Goal: Transaction & Acquisition: Purchase product/service

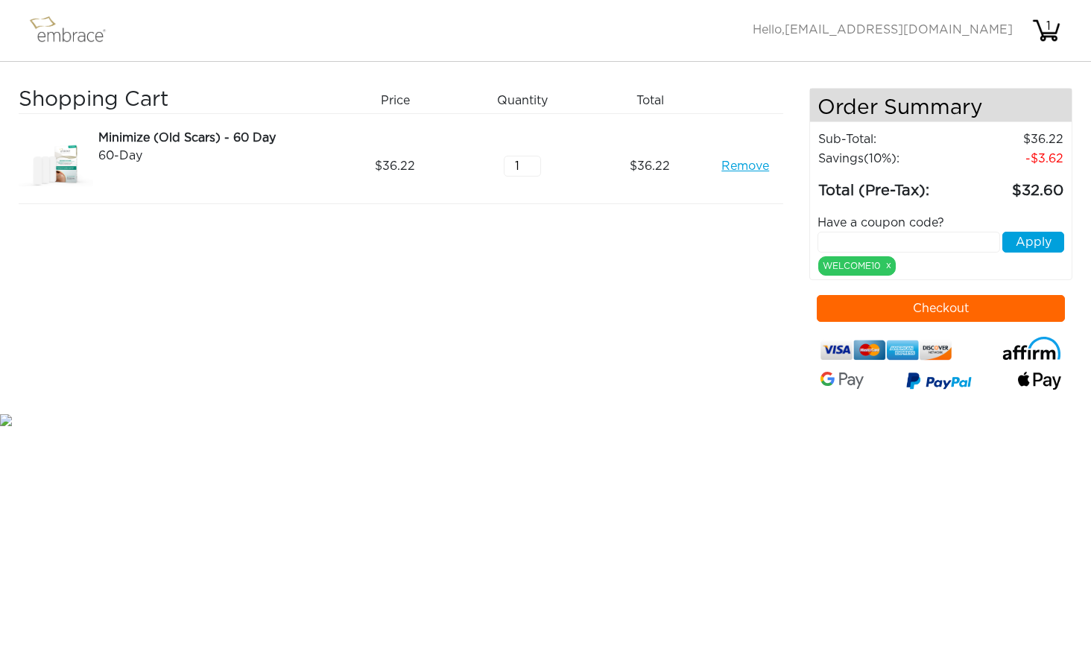
click at [921, 311] on button "Checkout" at bounding box center [941, 308] width 249 height 27
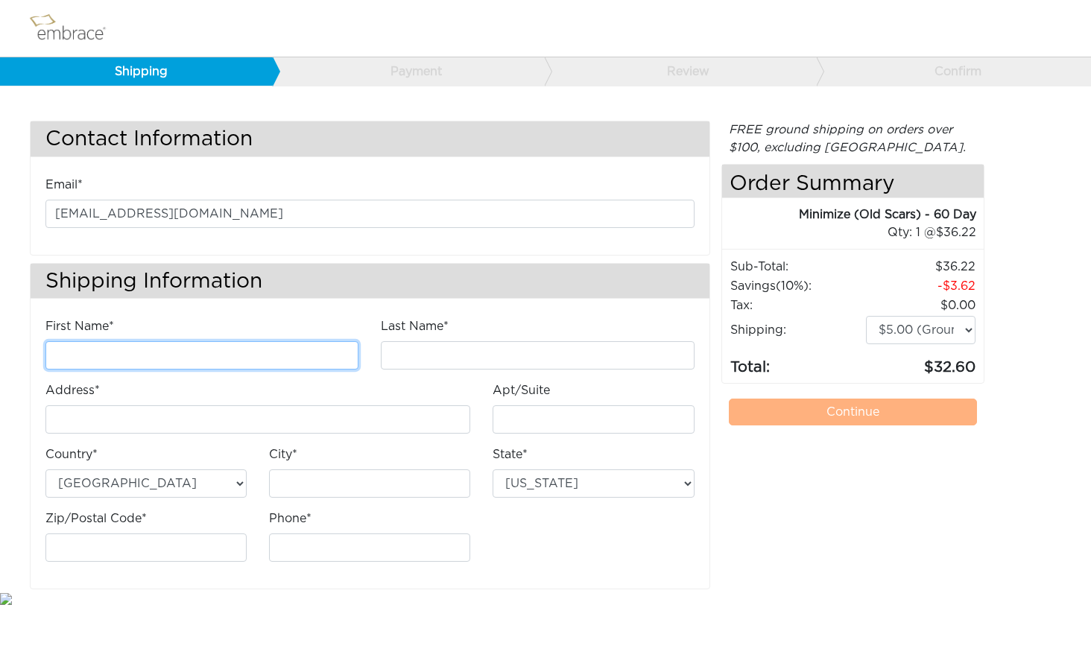
click at [342, 353] on input "First Name*" at bounding box center [201, 355] width 313 height 28
type input "Ranyika"
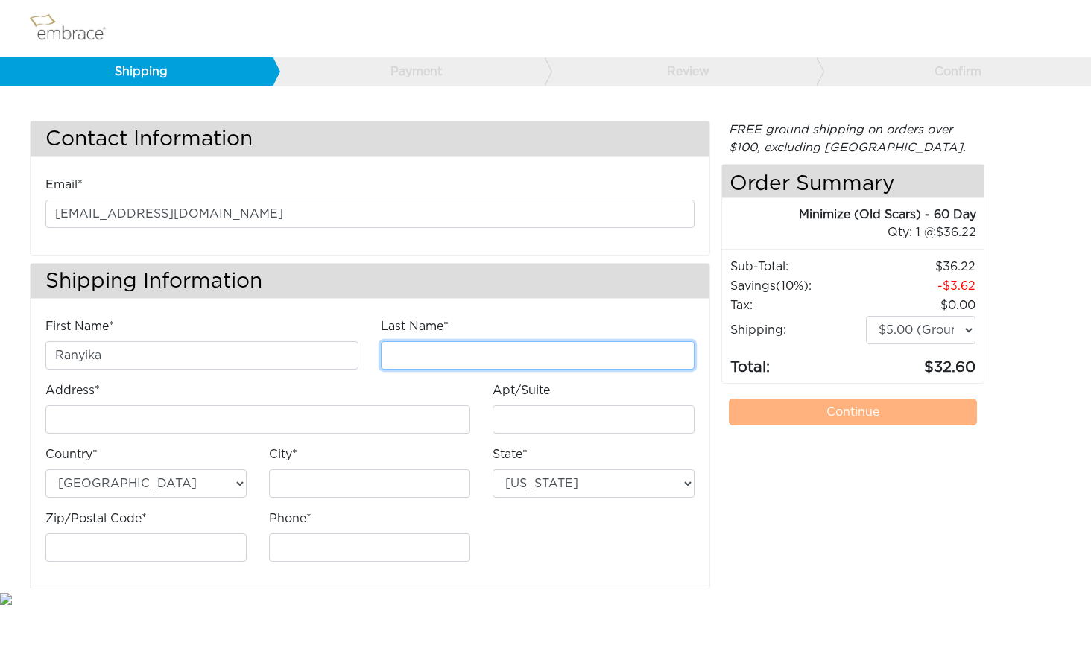
type input "Maraoui"
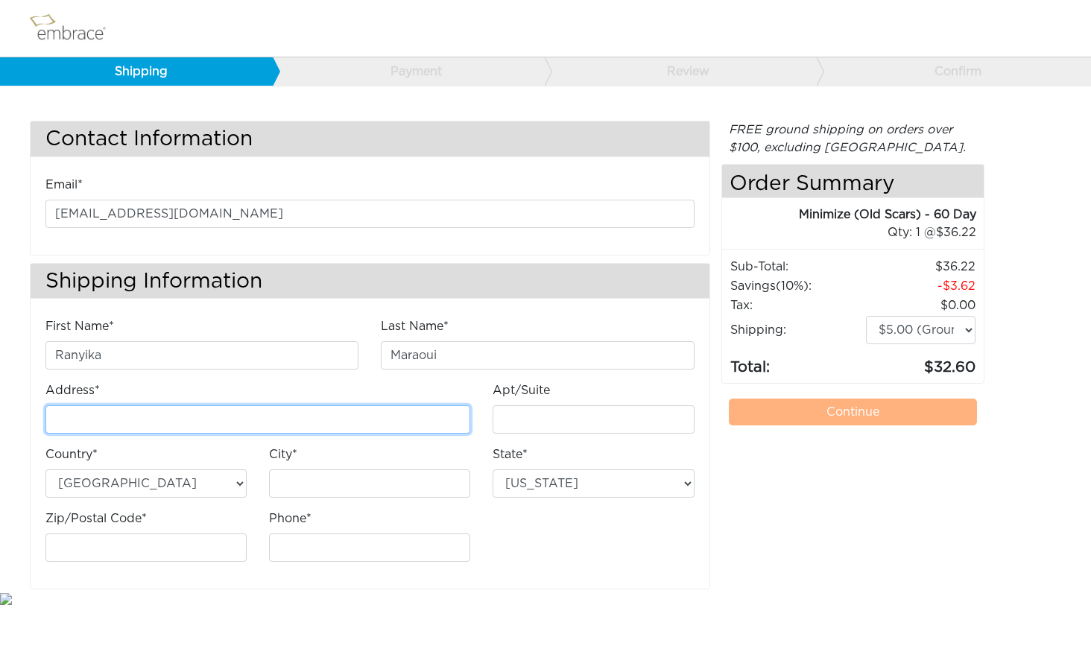
type input "10757 N 74th St"
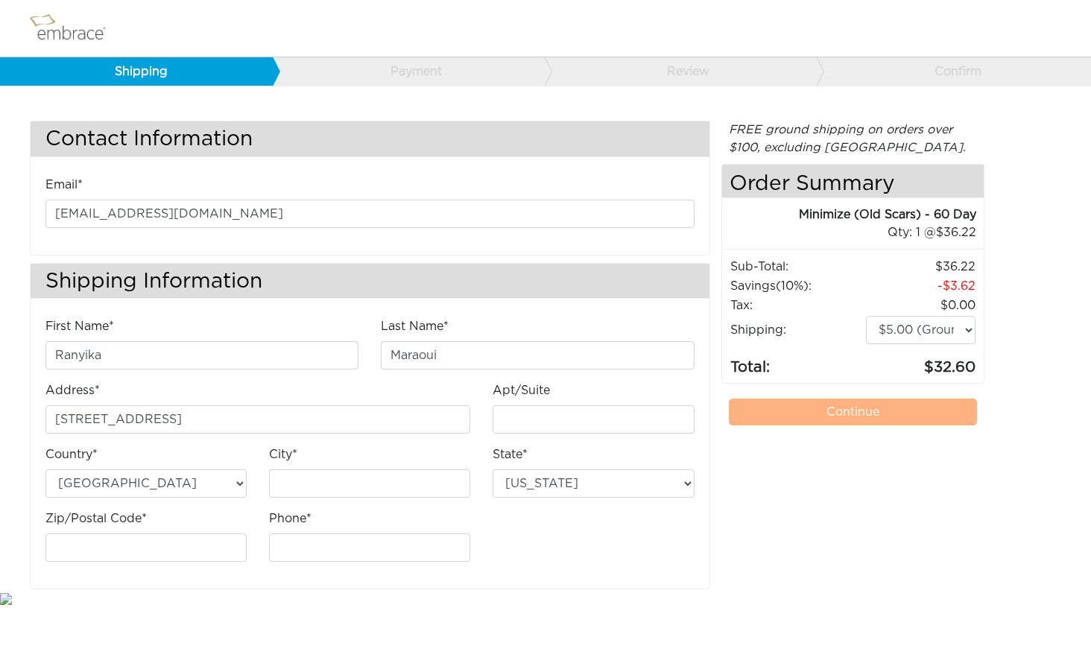
type input "Unit 1032"
type input "Scottsdale"
select select "AZ"
type input "85260"
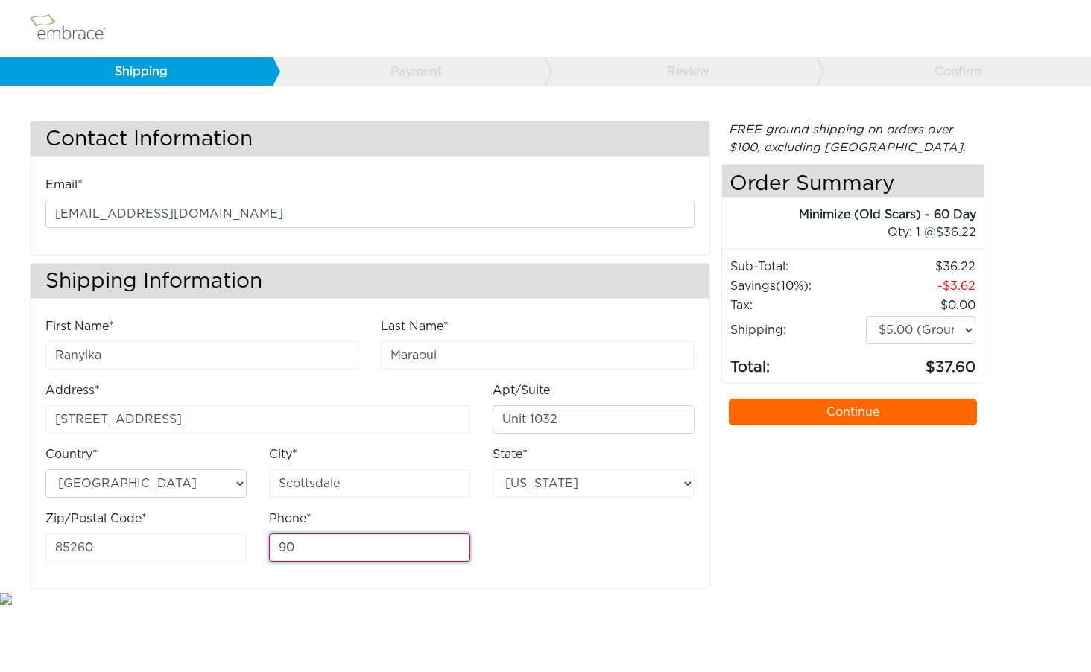
type input "9"
type input "4802258394"
click at [392, 443] on div "Address* 10757 N 74th St" at bounding box center [257, 414] width 447 height 64
click at [854, 411] on link "Continue" at bounding box center [853, 412] width 249 height 27
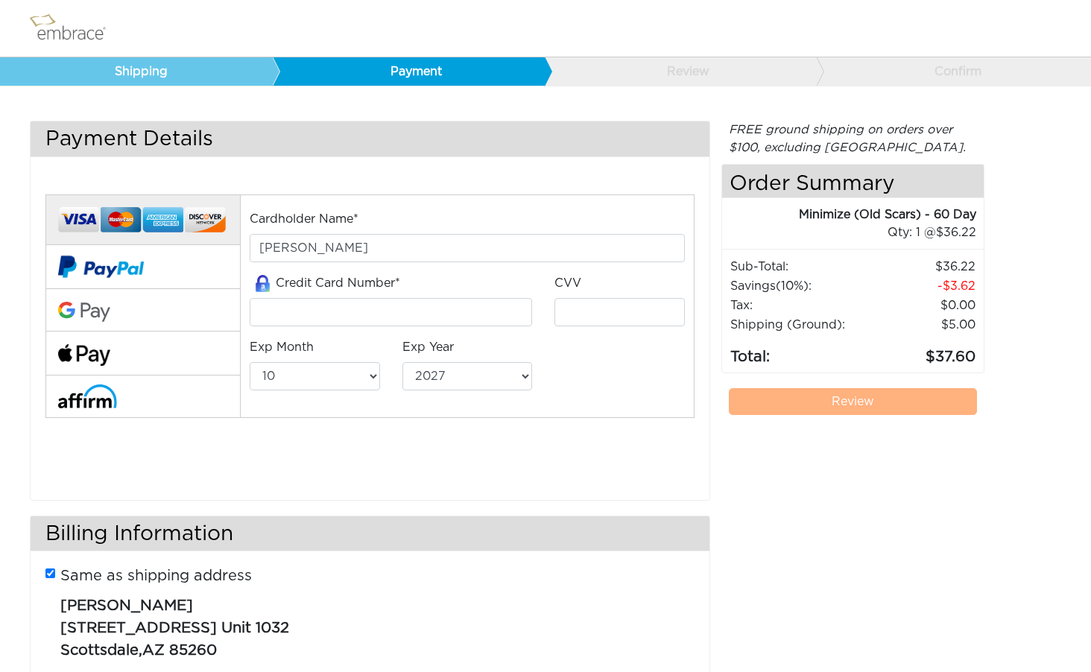
select select "10"
select select "2027"
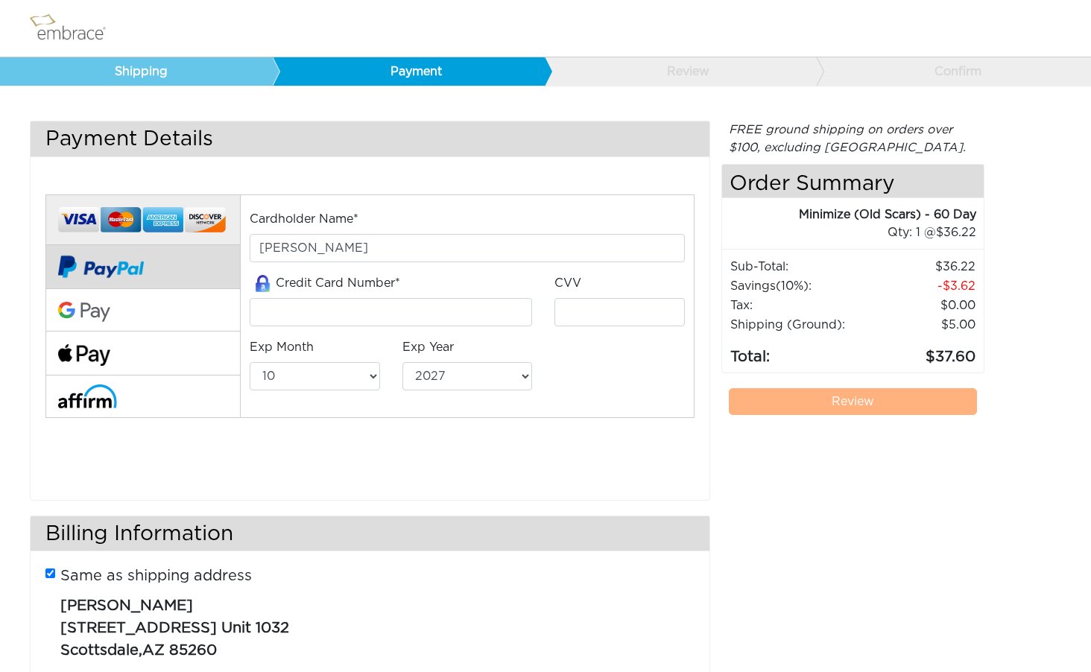
click at [151, 261] on button at bounding box center [142, 267] width 195 height 44
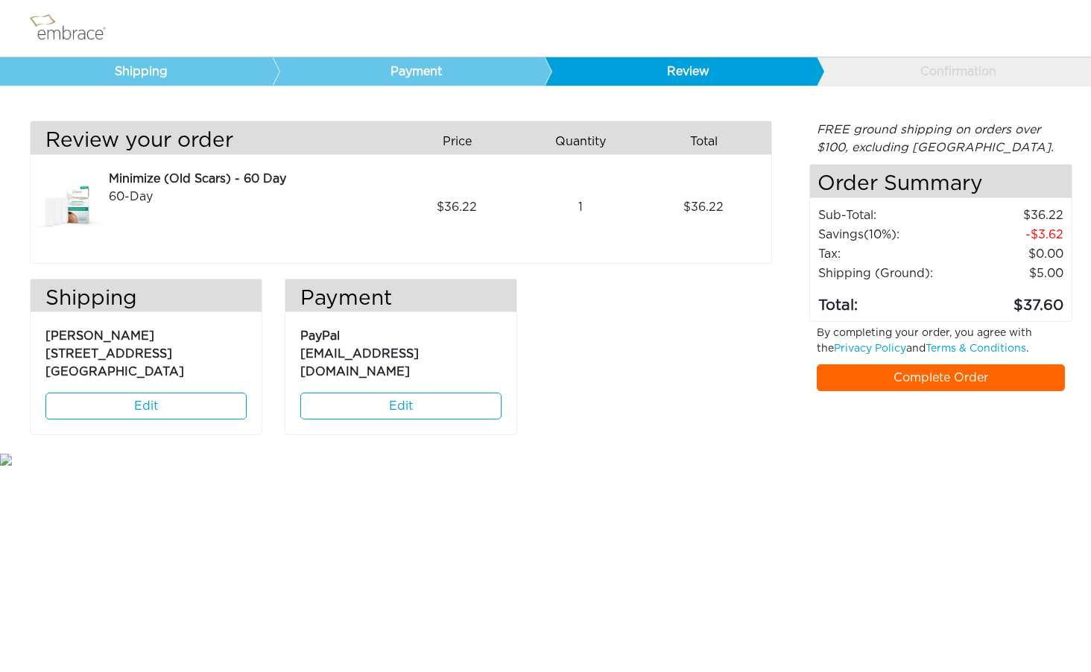
click at [926, 375] on link "Complete Order" at bounding box center [941, 377] width 249 height 27
